Goal: Task Accomplishment & Management: Manage account settings

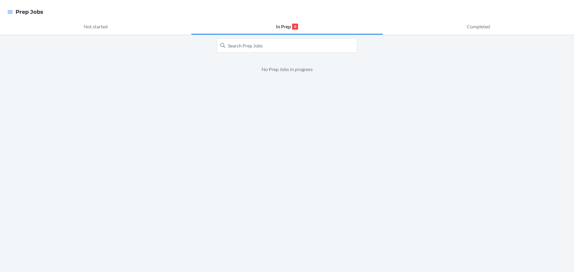
click at [15, 9] on div at bounding box center [10, 12] width 11 height 13
click at [11, 12] on icon "button" at bounding box center [10, 12] width 6 height 6
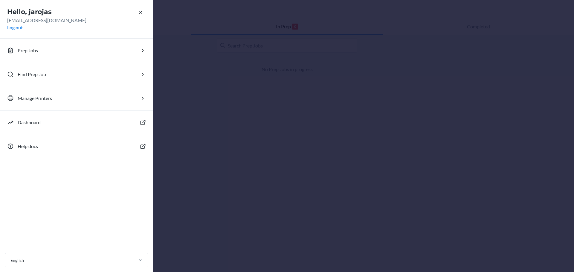
click at [232, 68] on div "Hello, jarojas jarojas@lax1cd.com Log out Prep Jobs Find Prep Job Manage Printe…" at bounding box center [287, 136] width 574 height 272
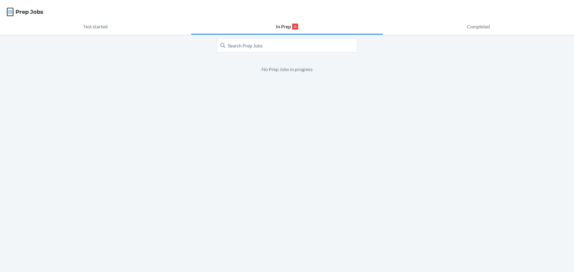
click at [11, 12] on icon "button" at bounding box center [10, 12] width 6 height 6
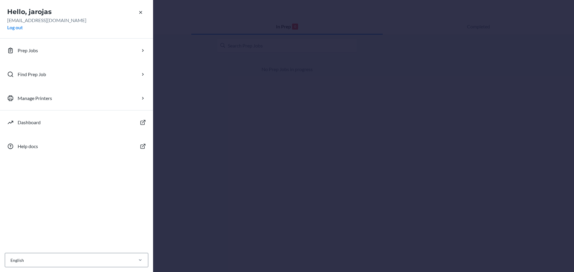
click at [180, 20] on div "Hello, jarojas jarojas@lax1cd.com Log out Prep Jobs Find Prep Job Manage Printe…" at bounding box center [287, 136] width 574 height 272
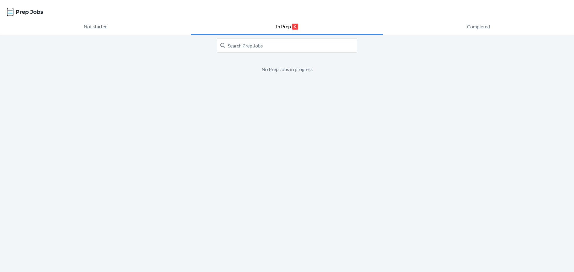
click at [7, 11] on icon "button" at bounding box center [10, 12] width 6 height 6
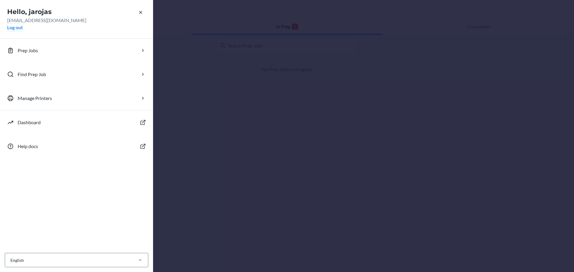
click at [14, 28] on button "Log out" at bounding box center [15, 27] width 16 height 7
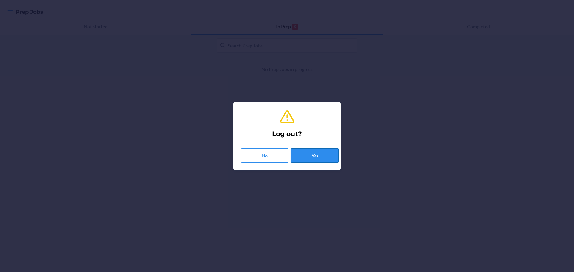
click at [321, 158] on button "Yes" at bounding box center [315, 156] width 48 height 14
